Goal: Transaction & Acquisition: Purchase product/service

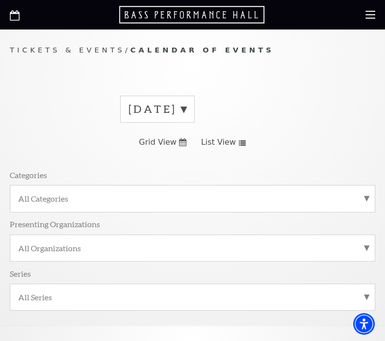
click at [186, 109] on label "September 2025" at bounding box center [158, 109] width 58 height 15
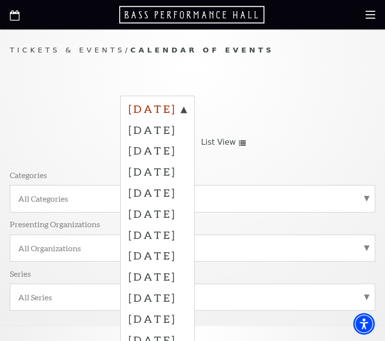
click at [186, 109] on label "September 2025" at bounding box center [158, 111] width 58 height 18
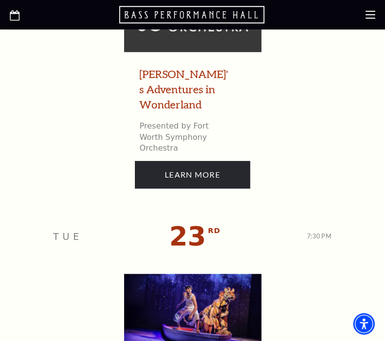
scroll to position [2404, 0]
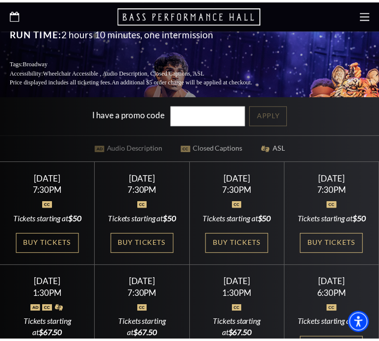
scroll to position [229, 0]
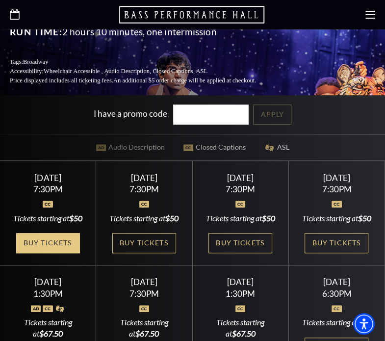
click at [73, 236] on link "Buy Tickets" at bounding box center [48, 243] width 64 height 20
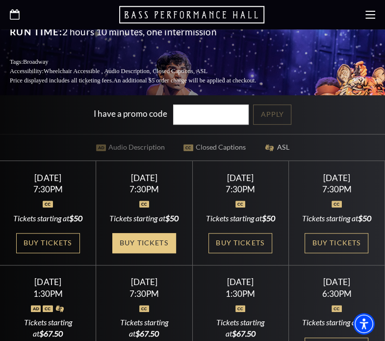
click at [140, 236] on link "Buy Tickets" at bounding box center [144, 243] width 64 height 20
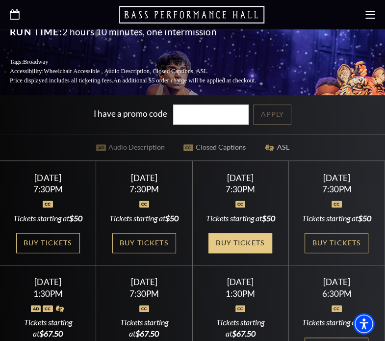
click at [235, 237] on link "Buy Tickets" at bounding box center [241, 243] width 64 height 20
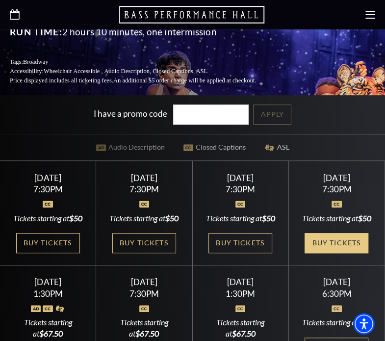
click at [325, 246] on link "Buy Tickets" at bounding box center [337, 243] width 64 height 20
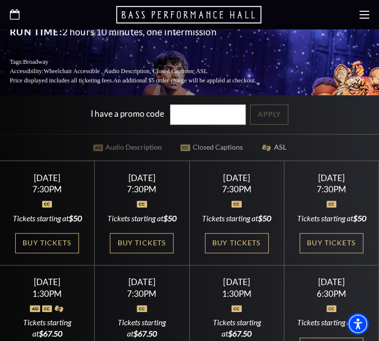
scroll to position [343, 0]
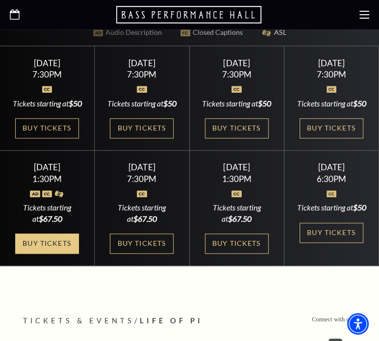
click at [61, 254] on link "Buy Tickets" at bounding box center [47, 244] width 64 height 20
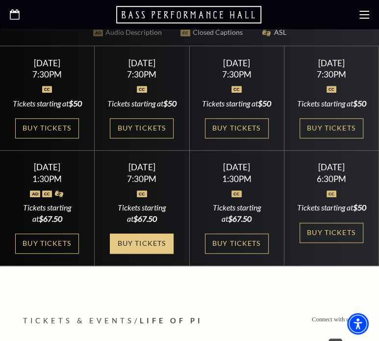
click at [143, 254] on link "Buy Tickets" at bounding box center [142, 244] width 64 height 20
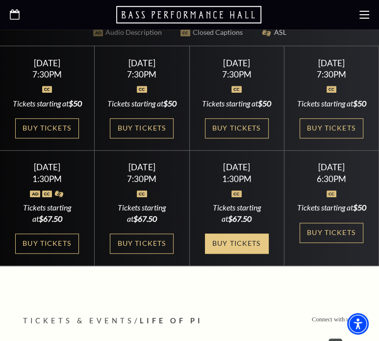
click at [241, 254] on link "Buy Tickets" at bounding box center [237, 244] width 64 height 20
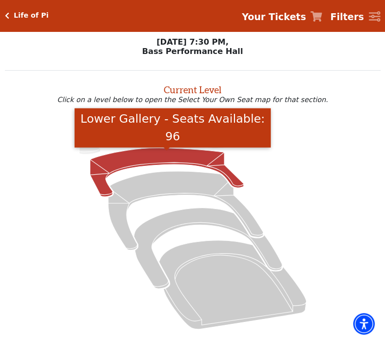
click at [175, 164] on icon "Lower Gallery - Seats Available: 96" at bounding box center [167, 172] width 154 height 49
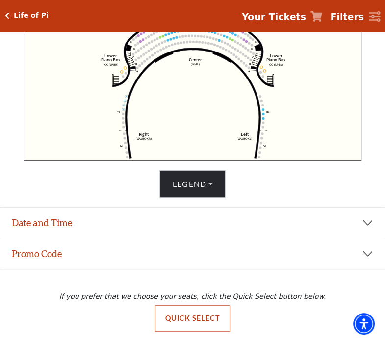
scroll to position [238, 0]
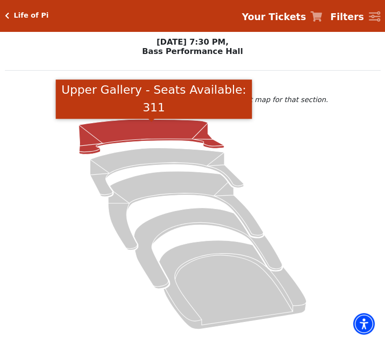
click at [134, 136] on icon "Upper Gallery - Seats Available: 311" at bounding box center [151, 136] width 145 height 35
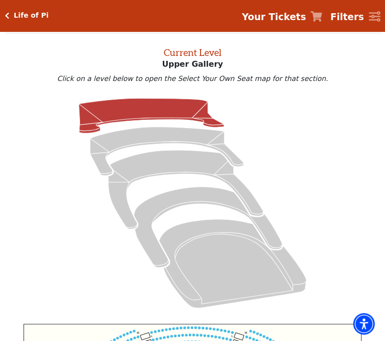
scroll to position [152, 0]
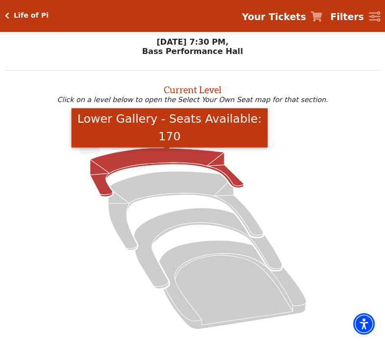
click at [135, 165] on icon "Lower Gallery - Seats Available: 170" at bounding box center [167, 172] width 154 height 49
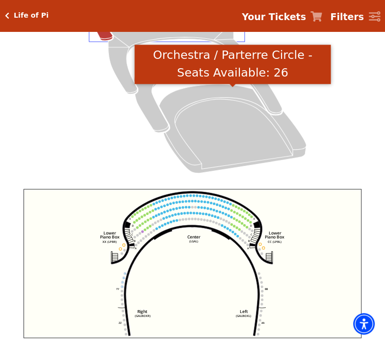
scroll to position [37, 0]
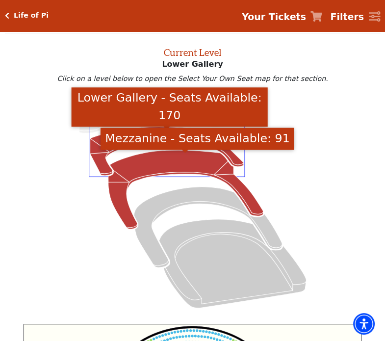
click at [163, 158] on icon "Mezzanine - Seats Available: 91" at bounding box center [185, 189] width 155 height 79
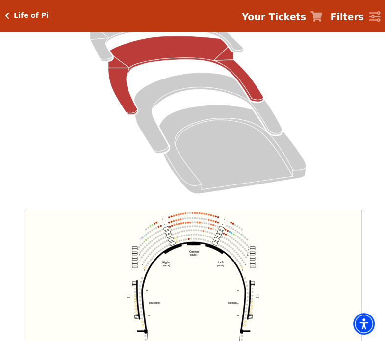
scroll to position [266, 0]
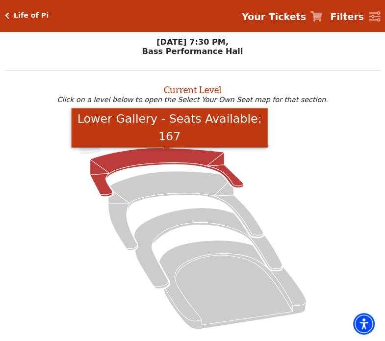
click at [157, 162] on icon "Lower Gallery - Seats Available: 167" at bounding box center [167, 172] width 154 height 49
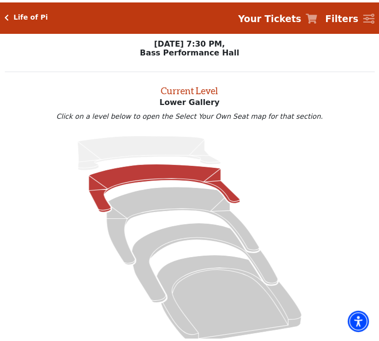
scroll to position [37, 0]
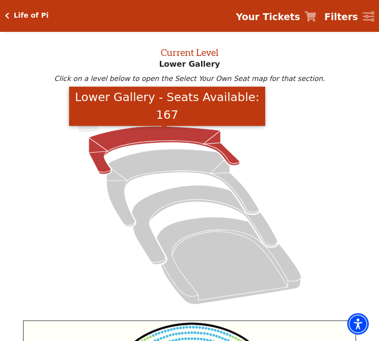
click at [129, 143] on icon "Lower Gallery - Seats Available: 167" at bounding box center [164, 151] width 151 height 48
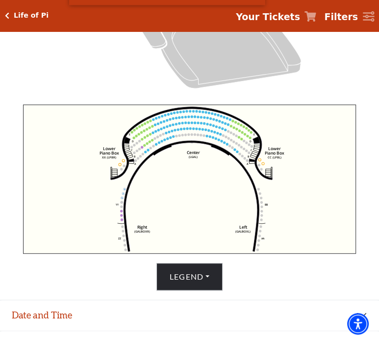
scroll to position [266, 0]
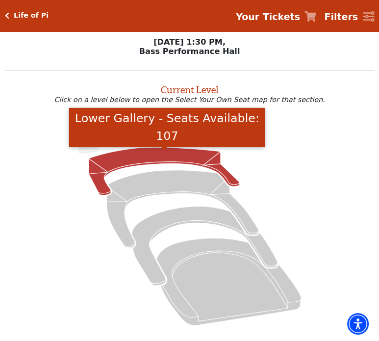
click at [112, 164] on icon "Lower Gallery - Seats Available: 107" at bounding box center [164, 171] width 151 height 48
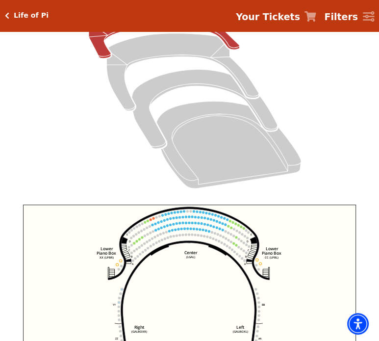
scroll to position [266, 0]
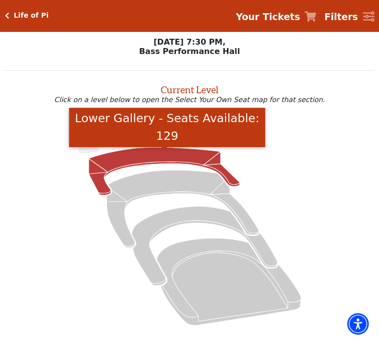
click at [144, 160] on icon "Lower Gallery - Seats Available: 129" at bounding box center [164, 171] width 151 height 48
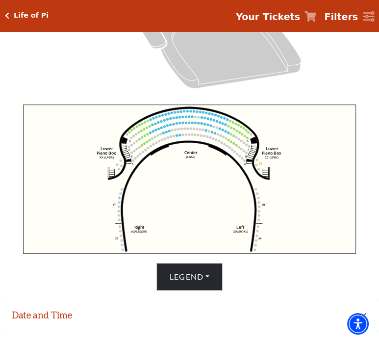
scroll to position [266, 0]
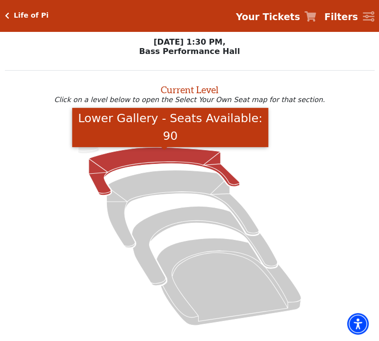
click at [170, 162] on icon "Lower Gallery - Seats Available: 90" at bounding box center [164, 171] width 151 height 48
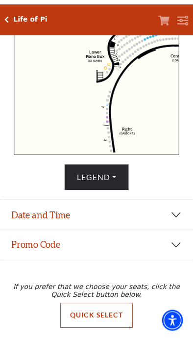
scroll to position [249, 0]
